Goal: Information Seeking & Learning: Learn about a topic

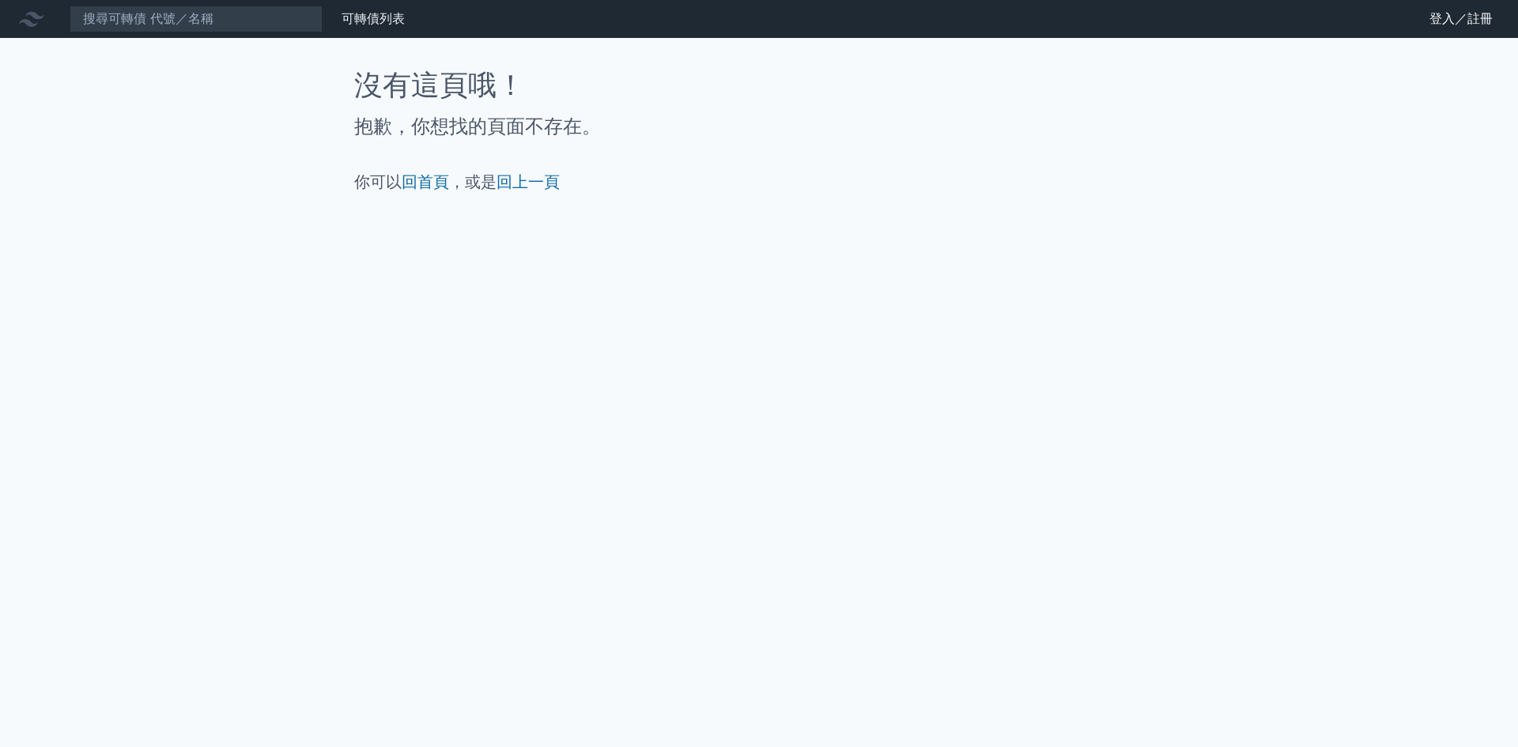
click at [439, 220] on div "可轉債列表 財務數據 可轉債列表 財務數據 登入／註冊 登入／註冊 沒有這頁哦！ 抱歉，你想找的頁面不存在。 你可以 回首頁 ，或是 回上一頁" at bounding box center [759, 373] width 1518 height 747
